Goal: Transaction & Acquisition: Book appointment/travel/reservation

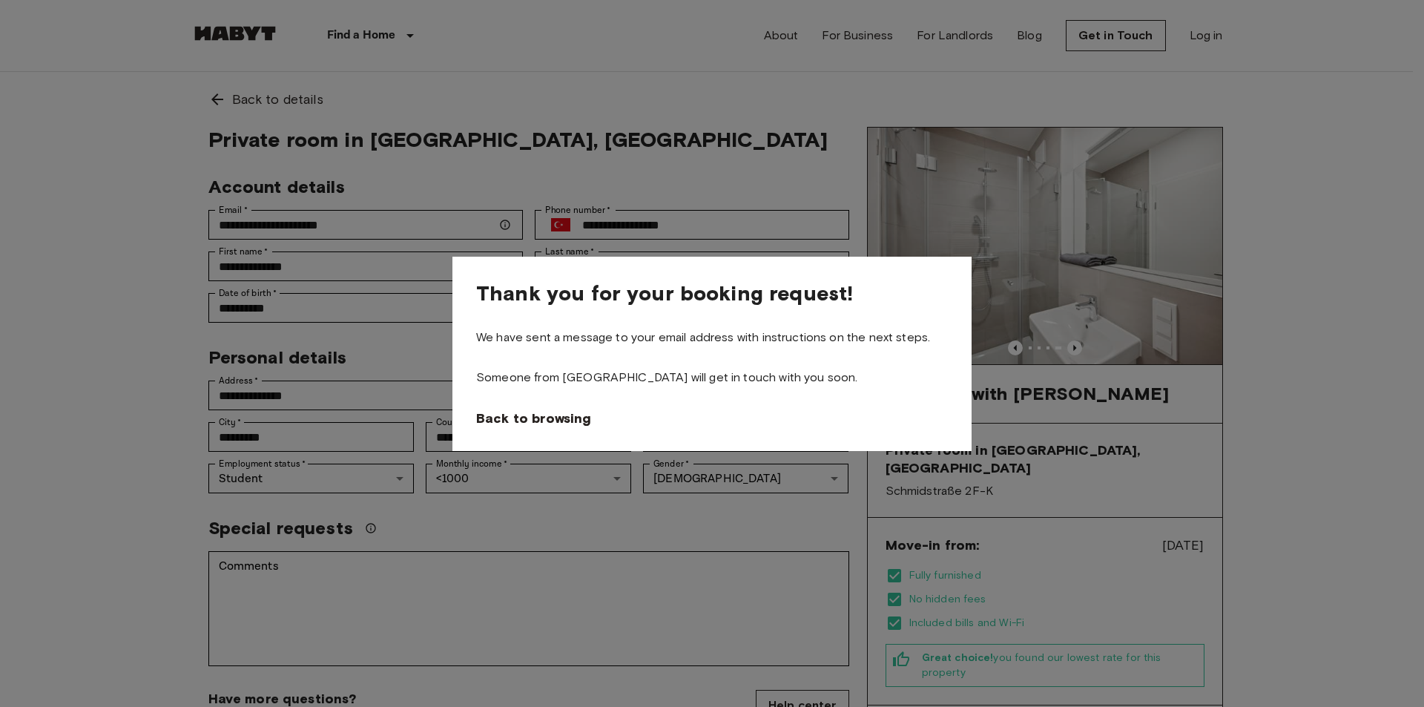
click at [284, 378] on div at bounding box center [712, 353] width 1424 height 707
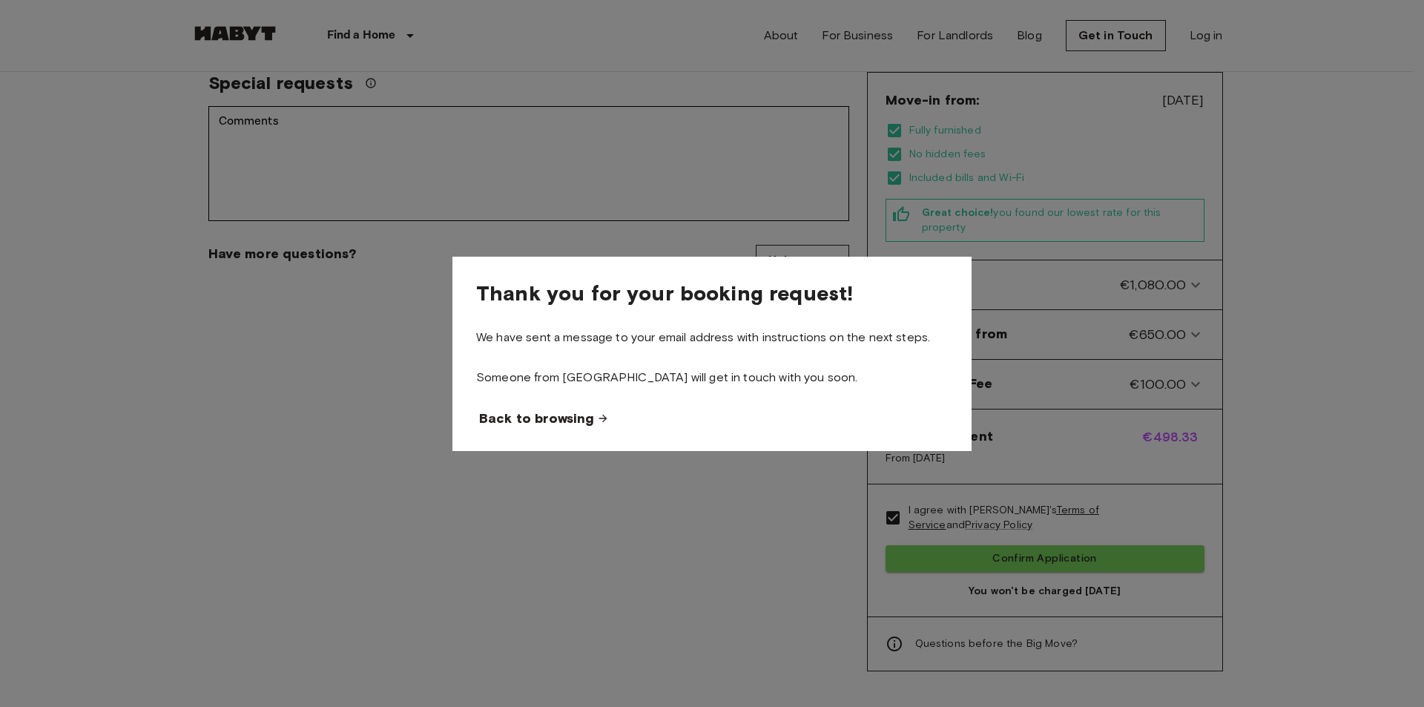
click at [526, 415] on span "Back to browsing" at bounding box center [536, 418] width 115 height 18
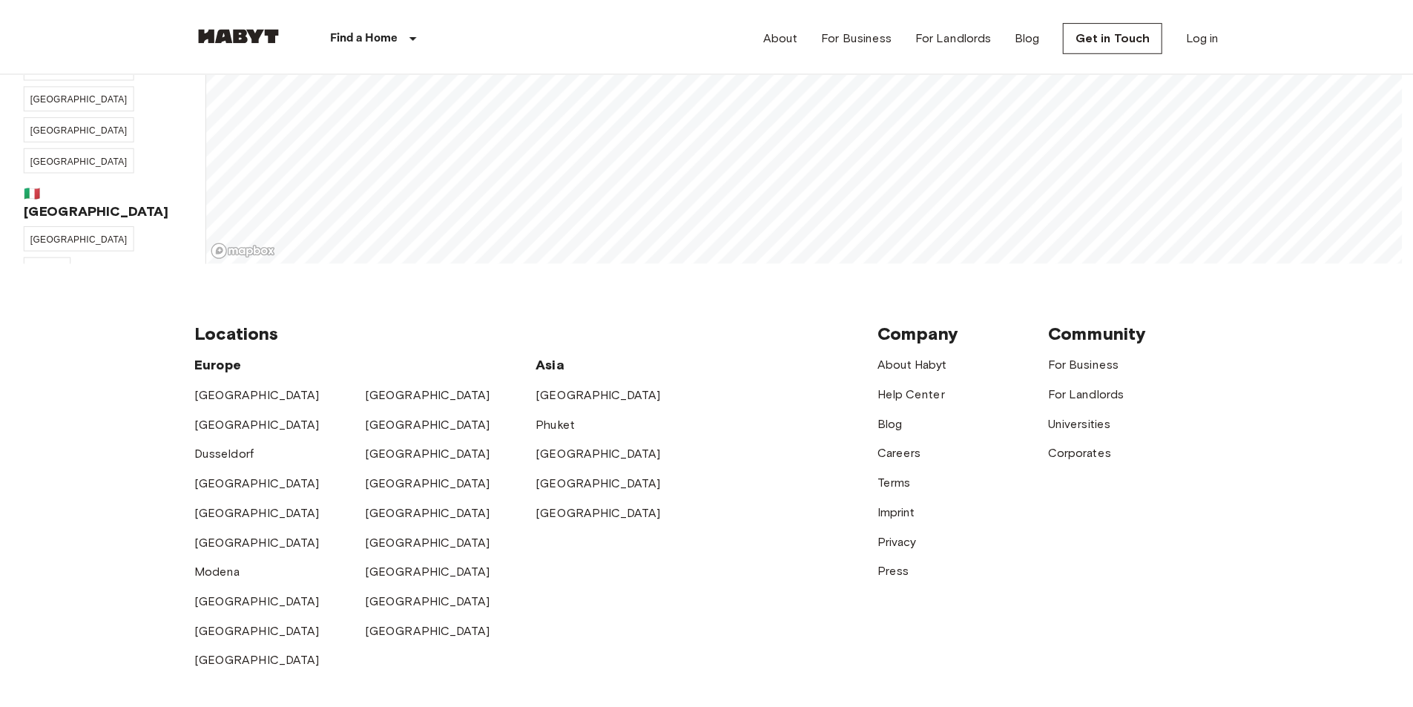
scroll to position [66, 0]
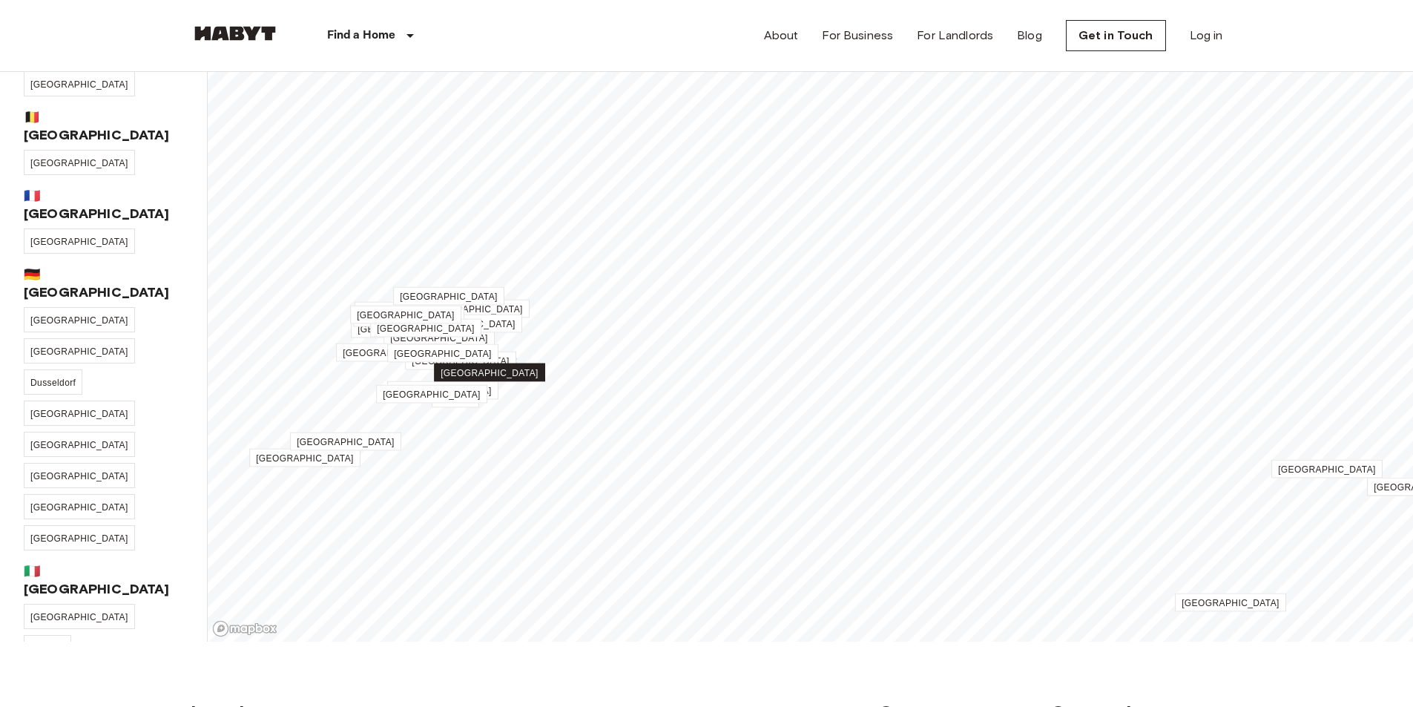
drag, startPoint x: 430, startPoint y: 168, endPoint x: 488, endPoint y: 376, distance: 215.6
click at [488, 376] on span "[GEOGRAPHIC_DATA]" at bounding box center [490, 373] width 98 height 10
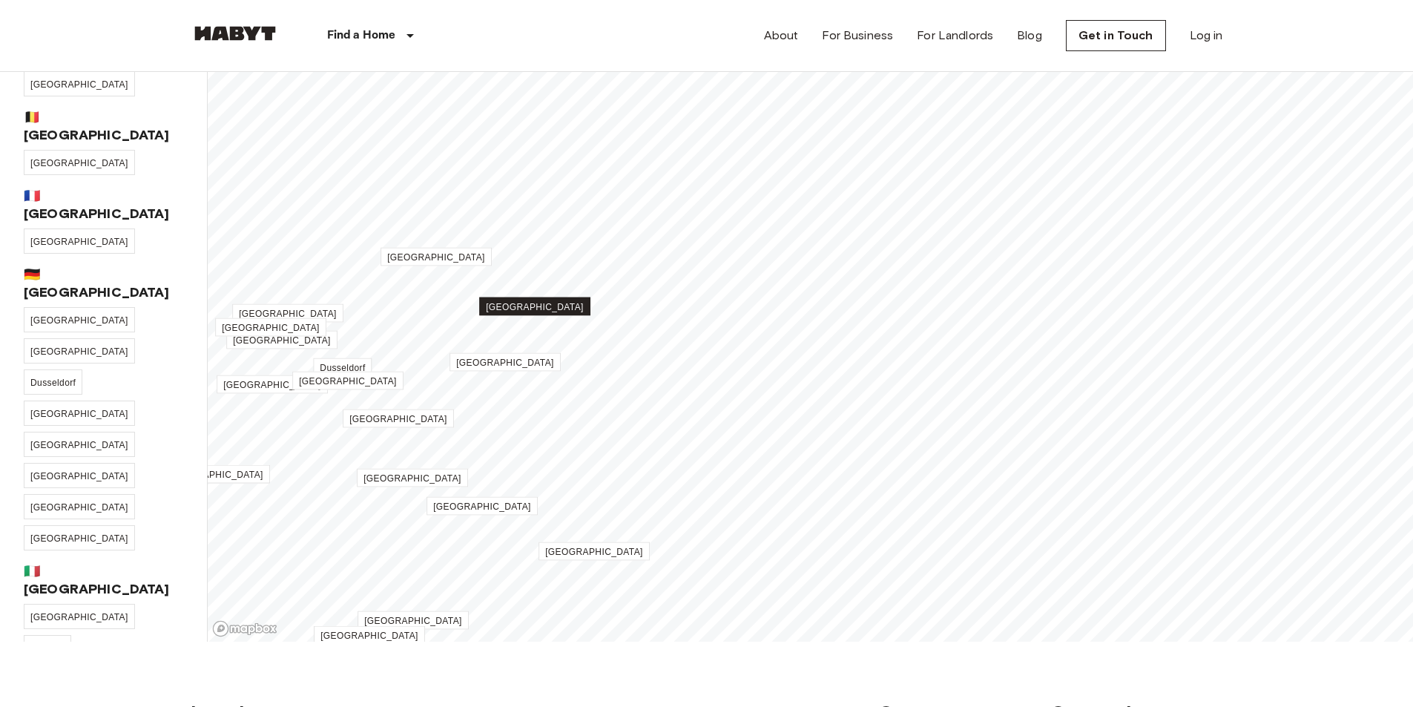
click at [542, 311] on span "[GEOGRAPHIC_DATA]" at bounding box center [535, 307] width 98 height 10
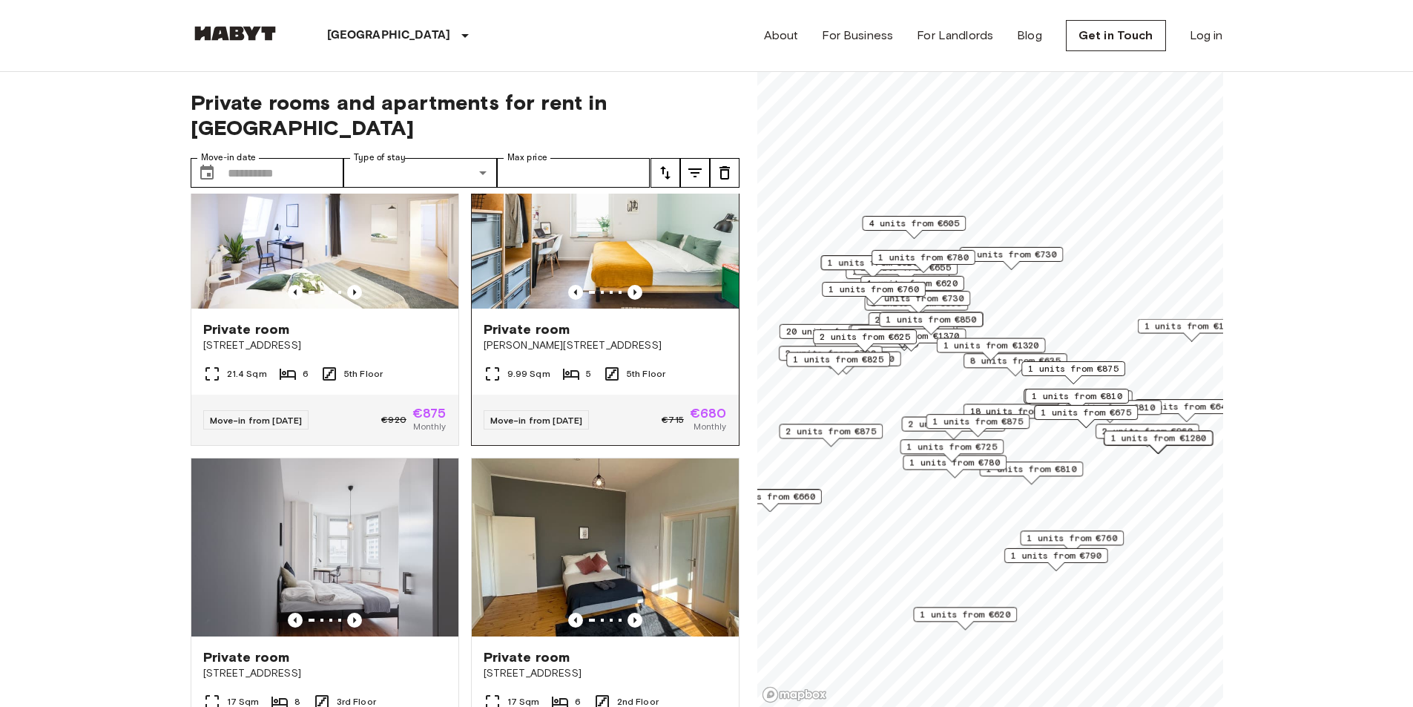
scroll to position [371, 0]
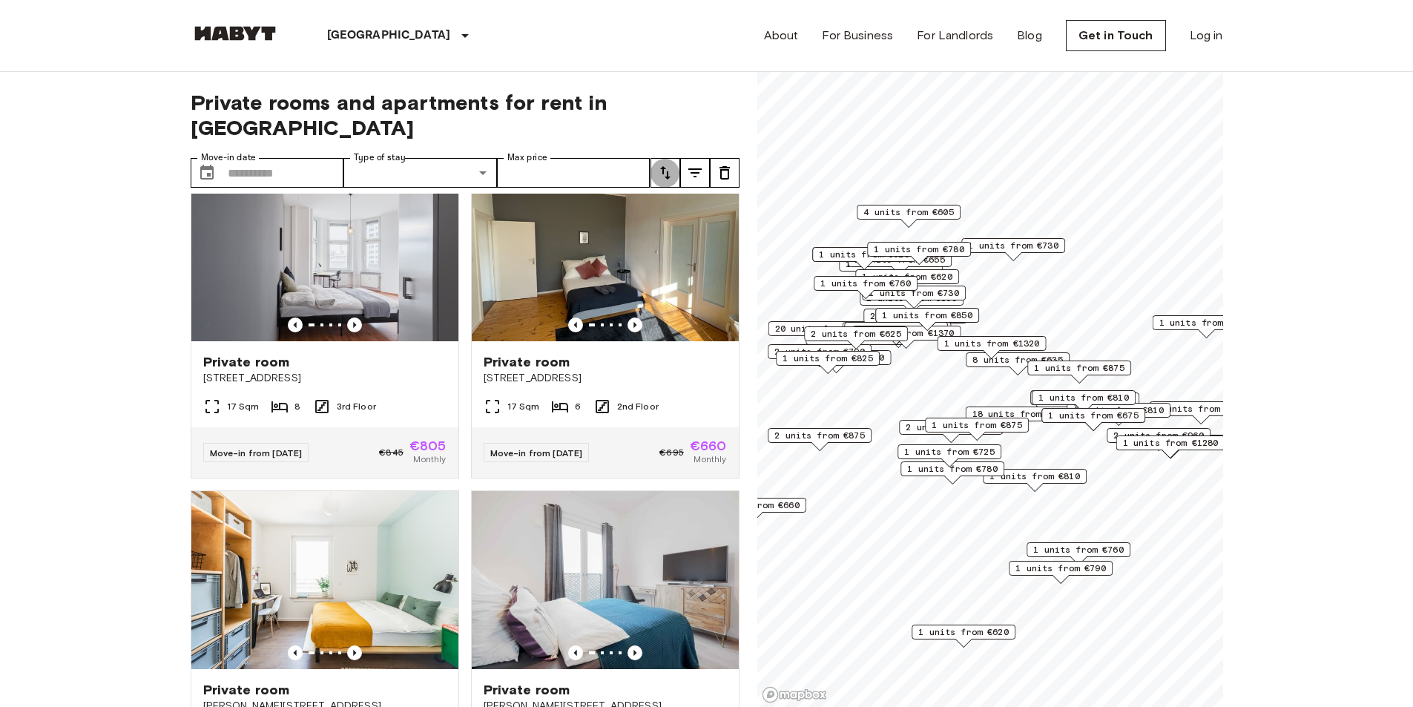
click at [668, 164] on icon "tune" at bounding box center [666, 173] width 18 height 18
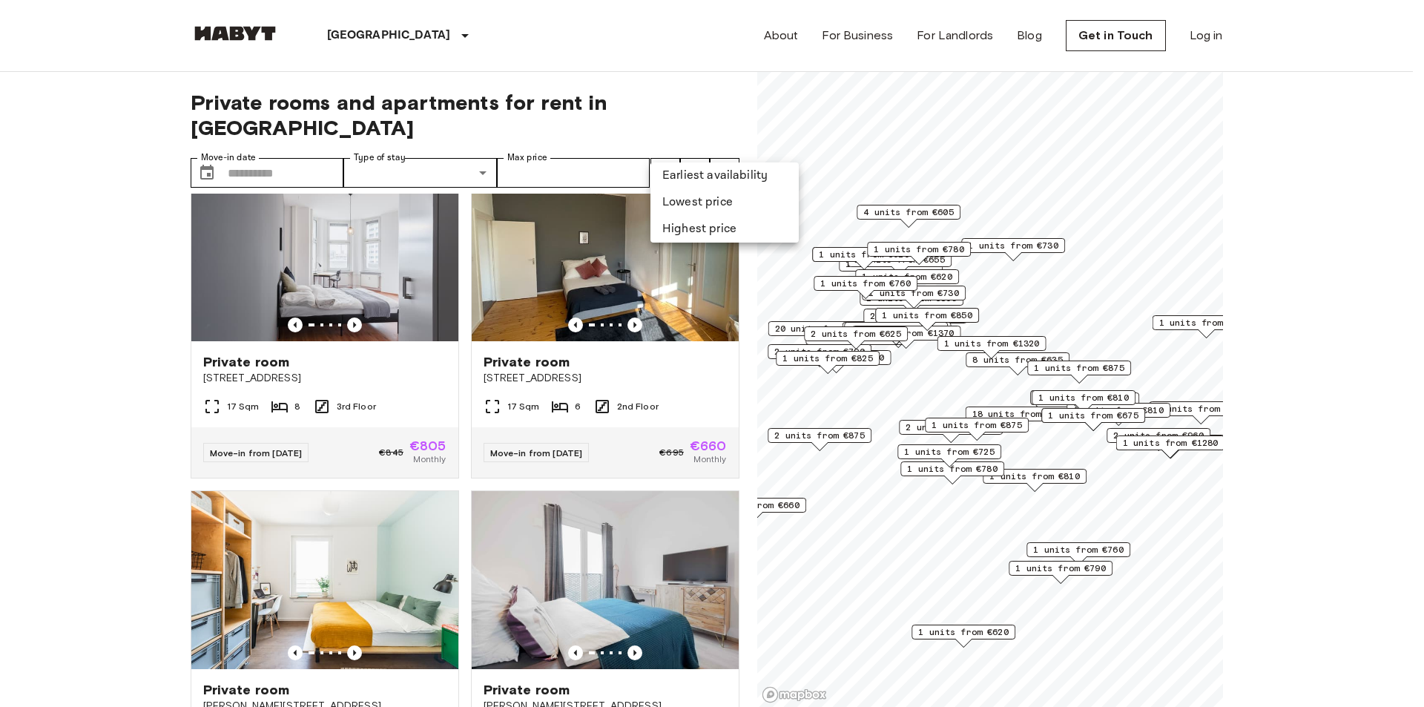
click at [697, 204] on li "Lowest price" at bounding box center [725, 202] width 148 height 27
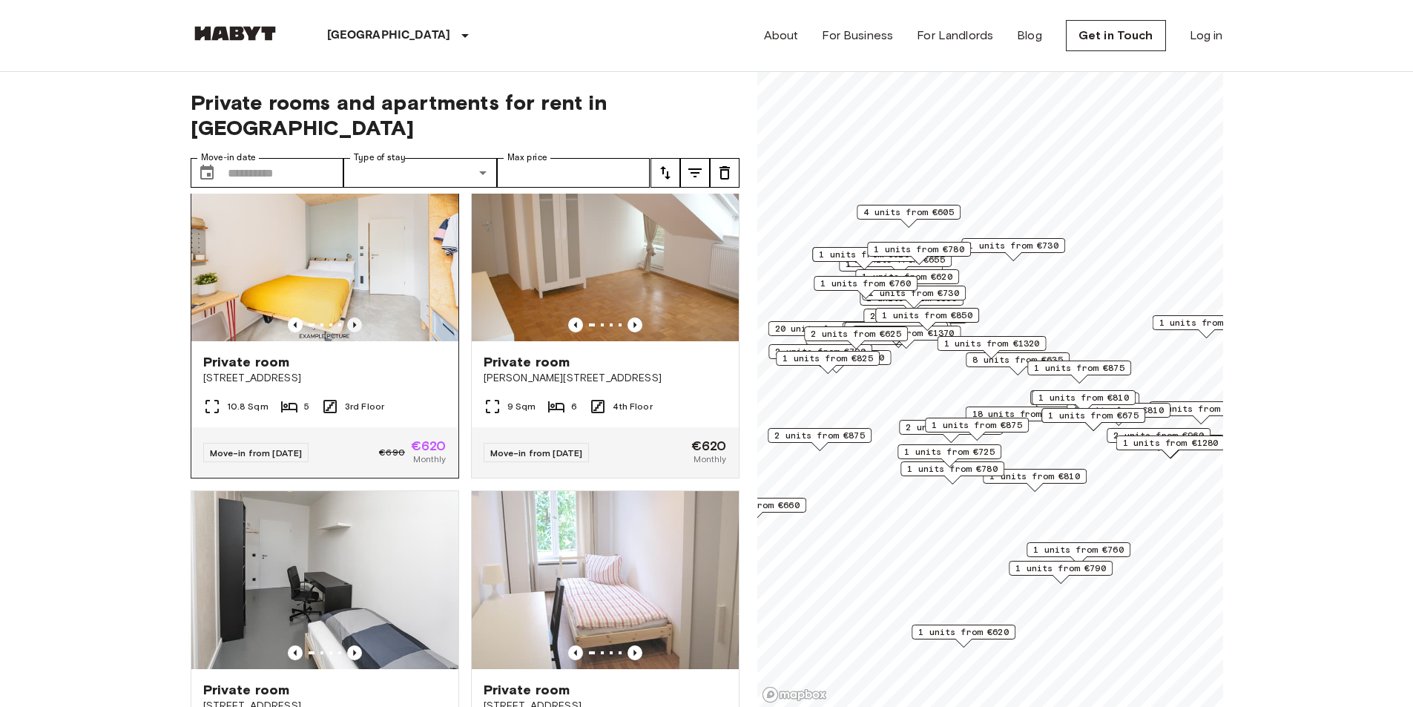
click at [357, 318] on icon "Previous image" at bounding box center [354, 325] width 15 height 15
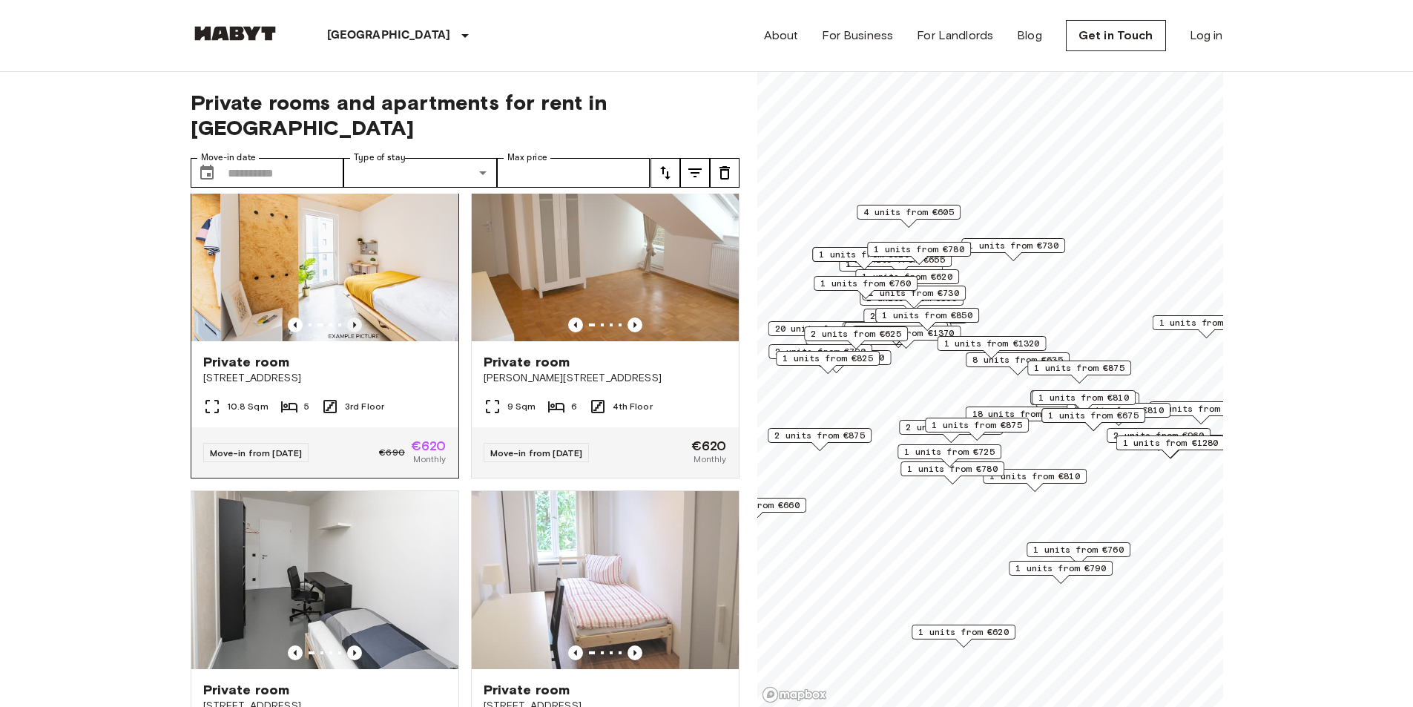
click at [357, 318] on icon "Previous image" at bounding box center [354, 325] width 15 height 15
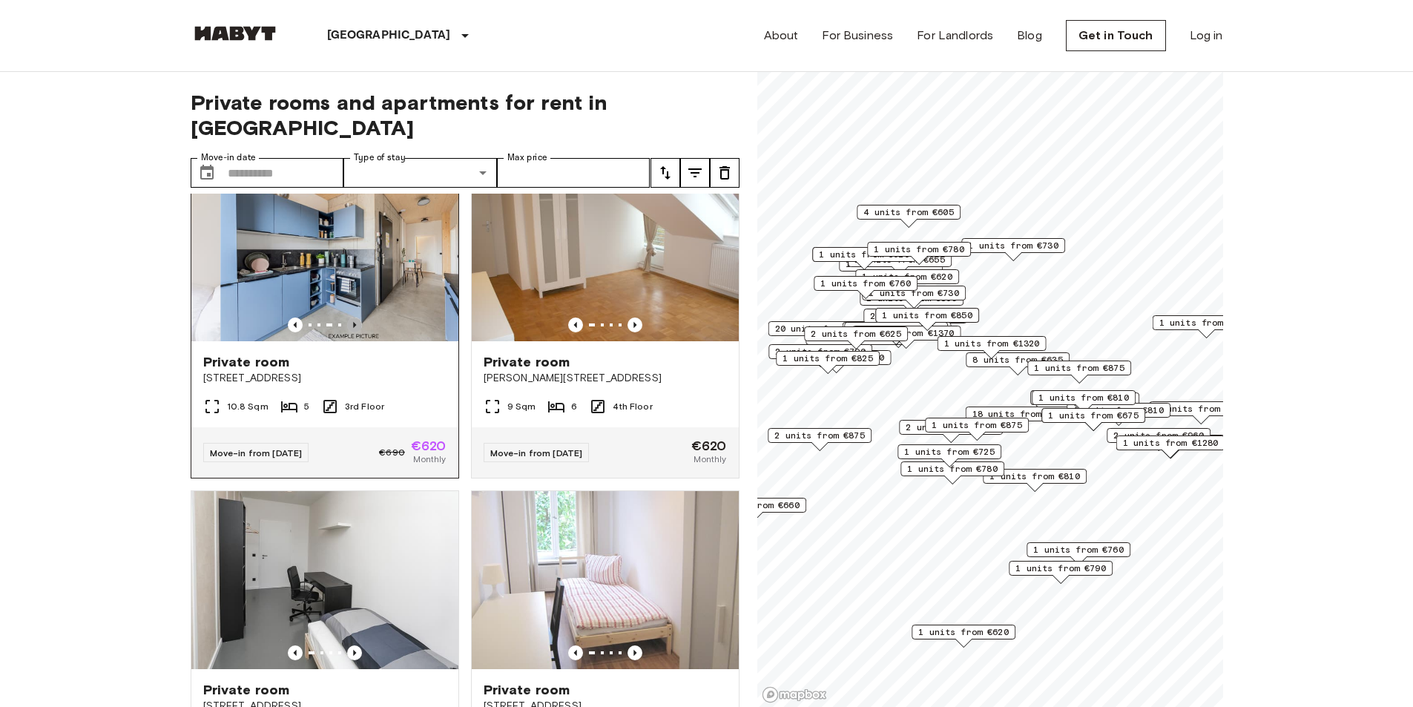
click at [357, 318] on icon "Previous image" at bounding box center [354, 325] width 15 height 15
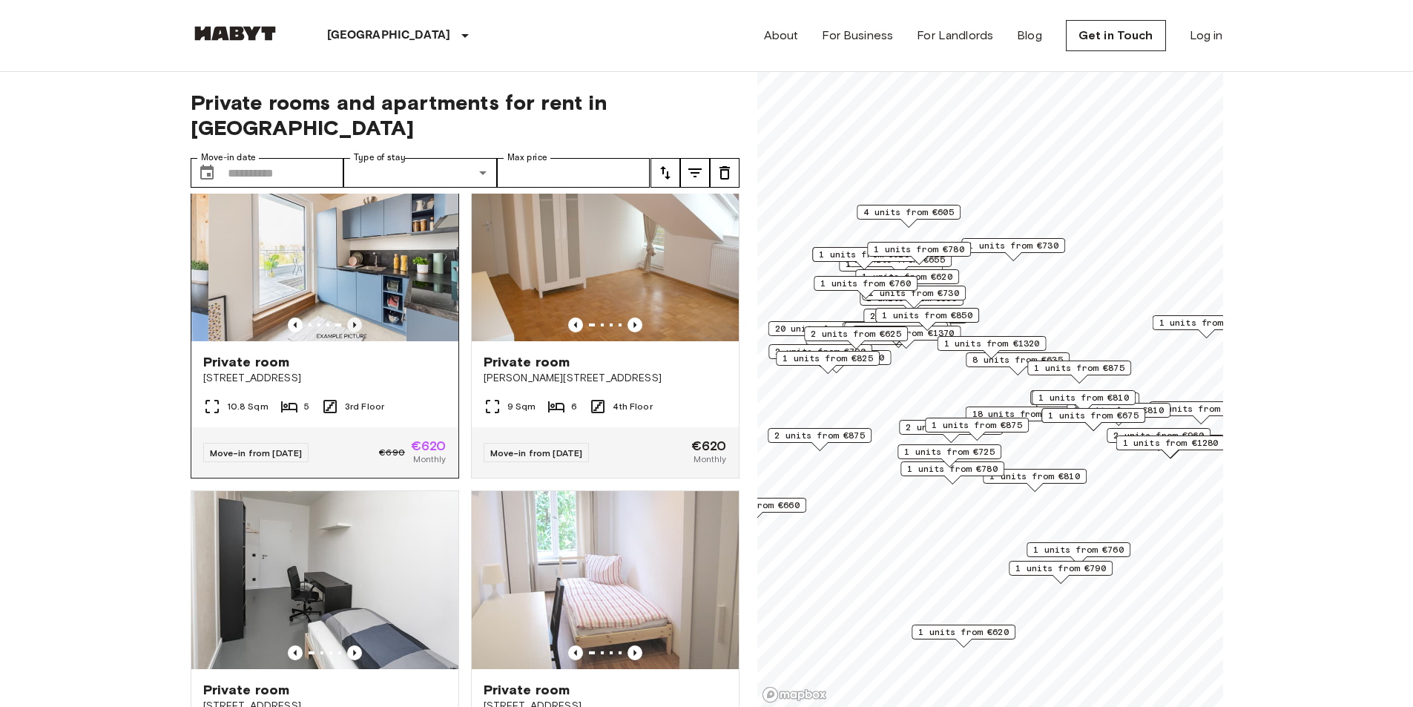
click at [357, 318] on icon "Previous image" at bounding box center [354, 325] width 15 height 15
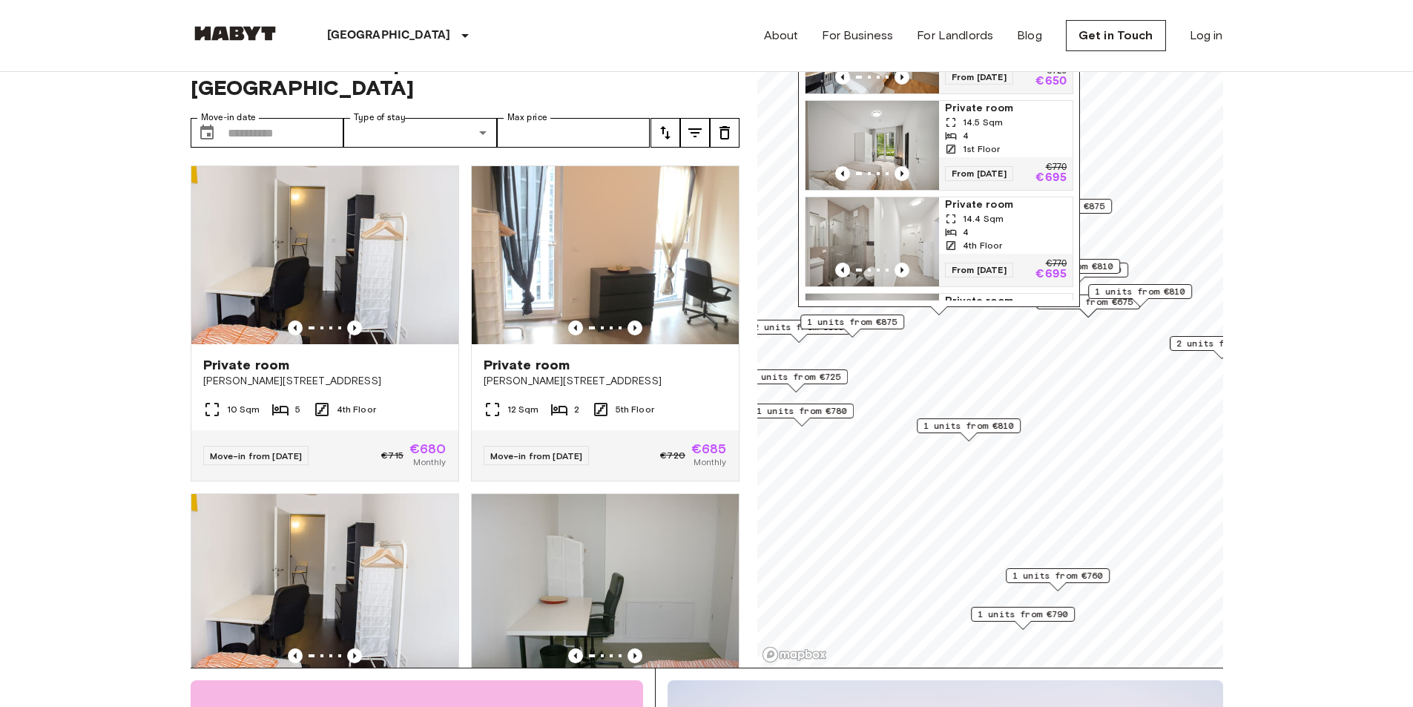
scroll to position [74, 0]
